Goal: Use online tool/utility: Utilize a website feature to perform a specific function

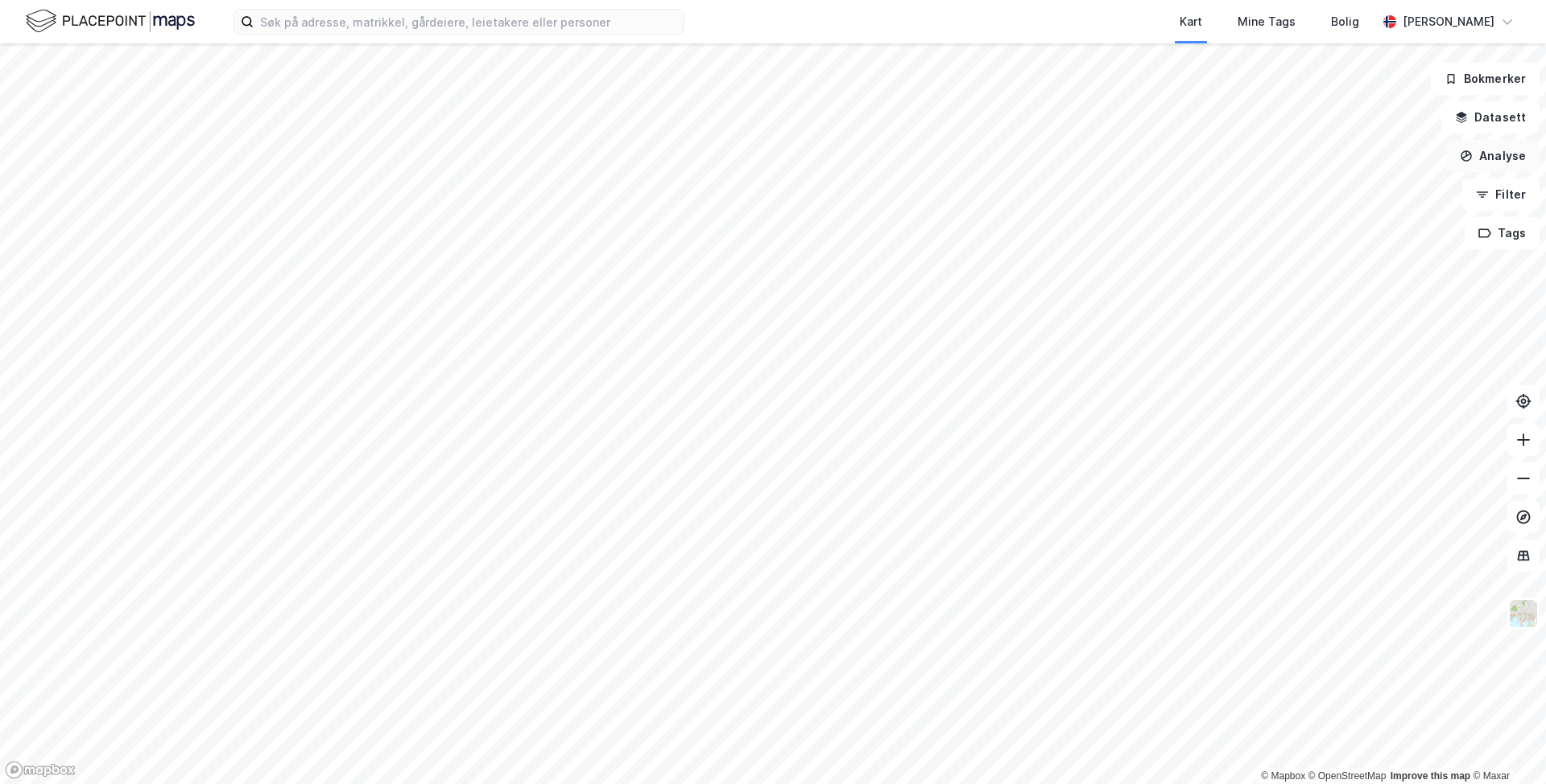
click at [1029, 160] on button "Analyse" at bounding box center [1492, 156] width 93 height 32
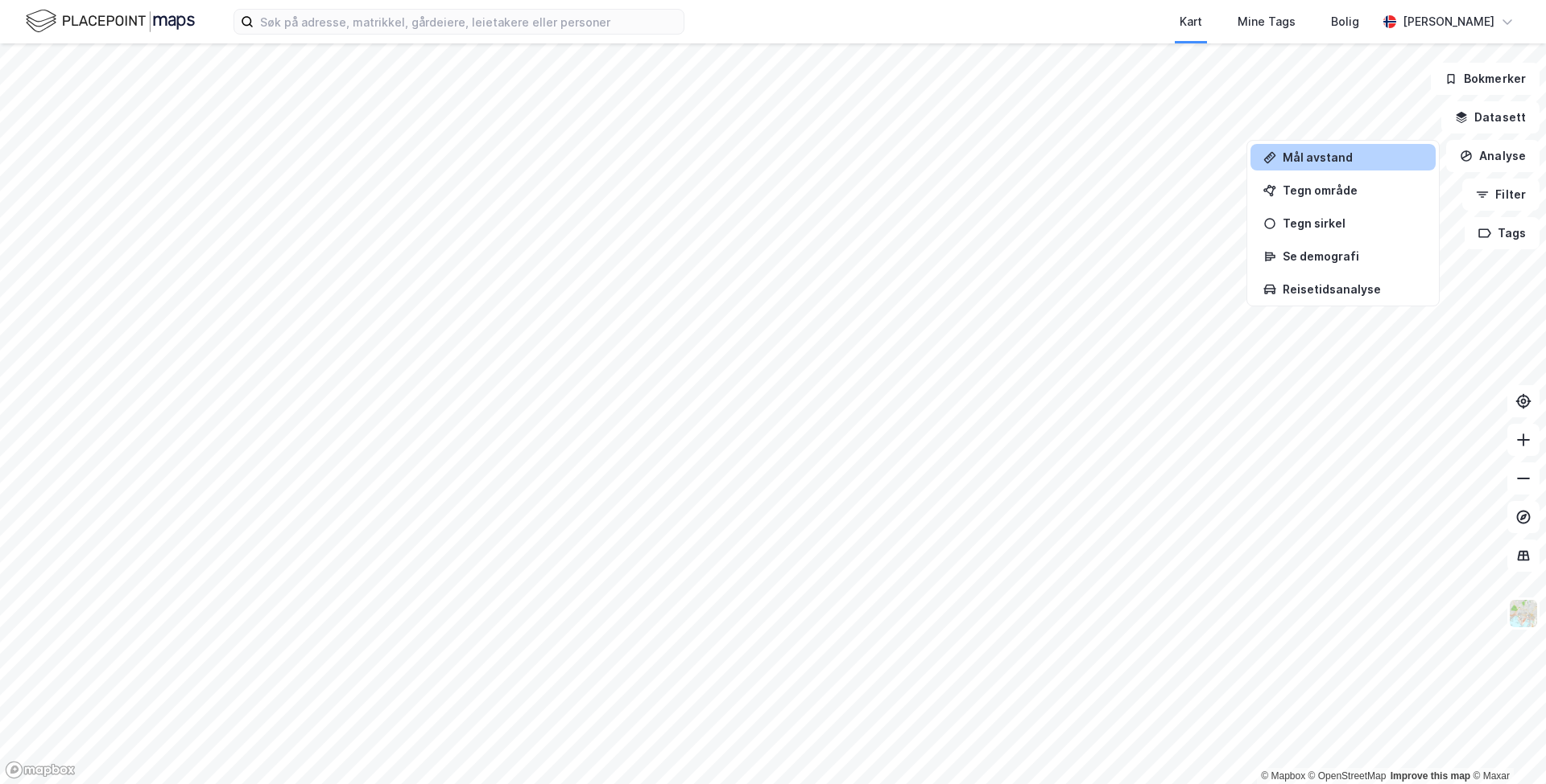
click at [1029, 158] on div "Mål avstand" at bounding box center [1352, 158] width 140 height 14
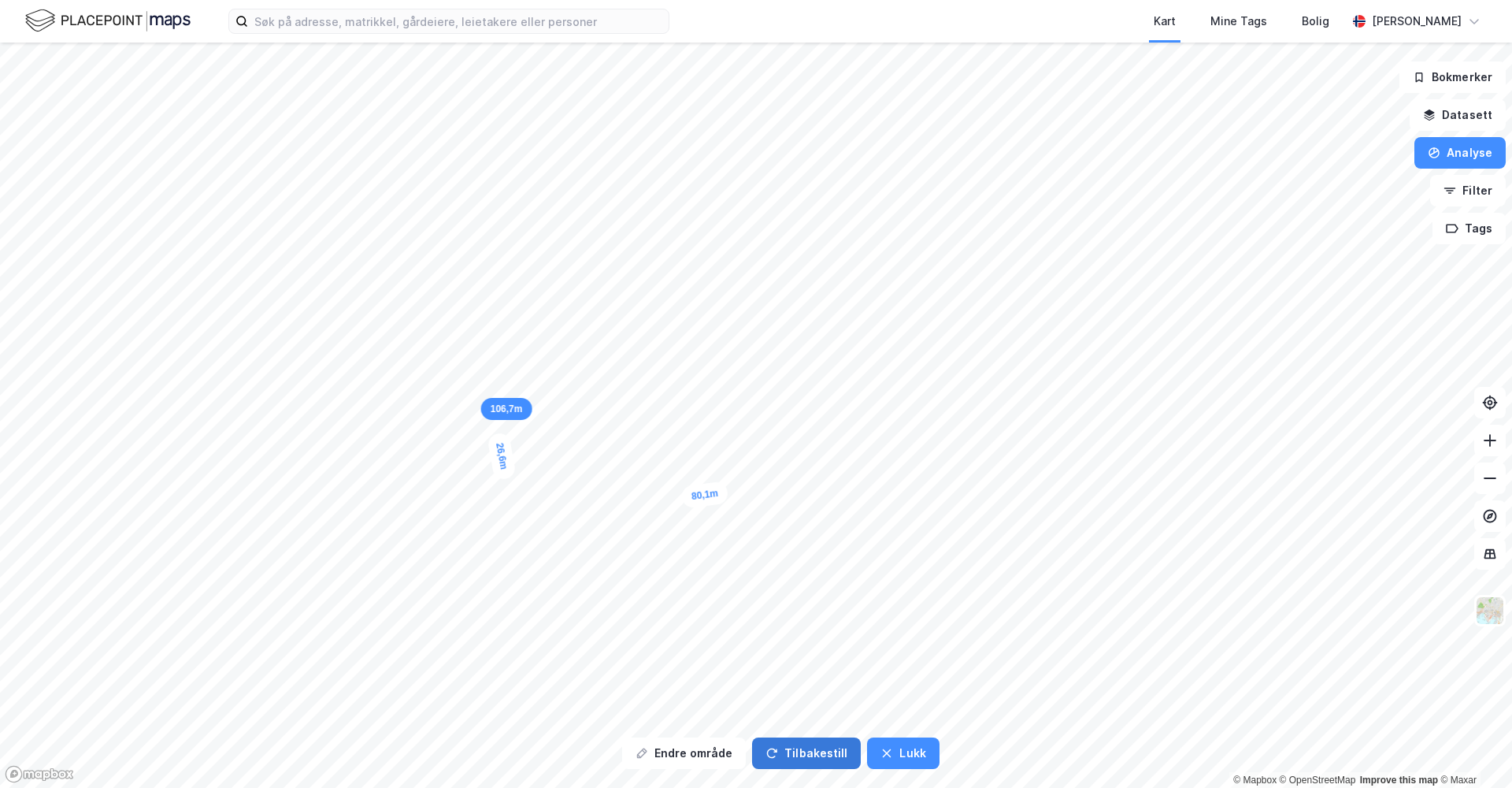
click at [792, 756] on button "Tilbakestill" at bounding box center [805, 753] width 108 height 31
